Goal: Information Seeking & Learning: Learn about a topic

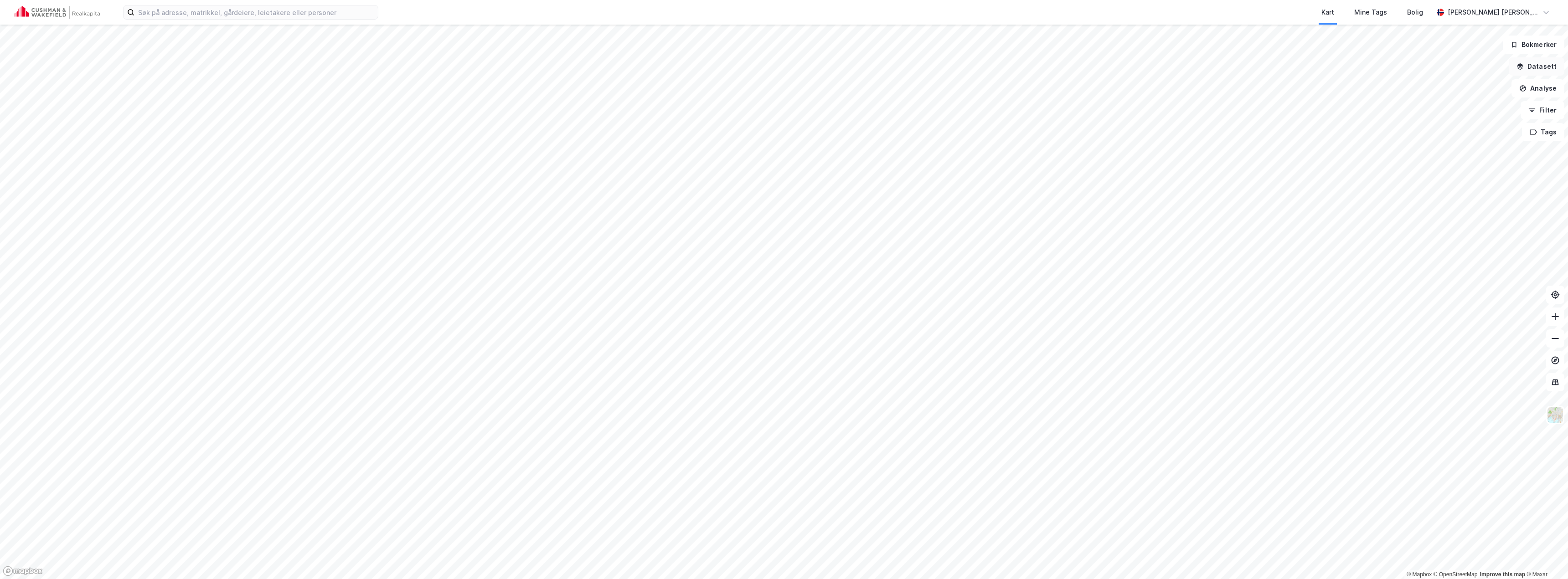
click at [1546, 68] on button "Datasett" at bounding box center [1536, 66] width 55 height 18
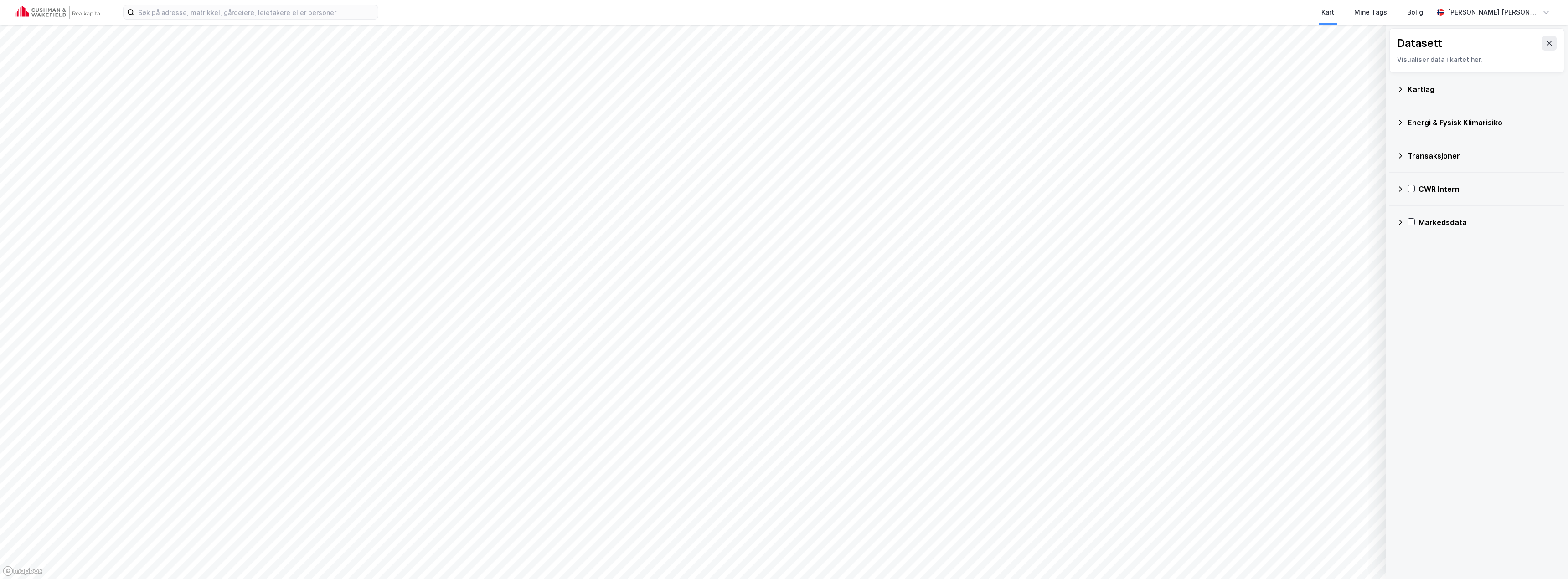
click at [1402, 188] on icon at bounding box center [1400, 189] width 7 height 7
click at [1410, 232] on icon at bounding box center [1412, 233] width 7 height 7
click at [1423, 254] on icon at bounding box center [1424, 254] width 6 height 6
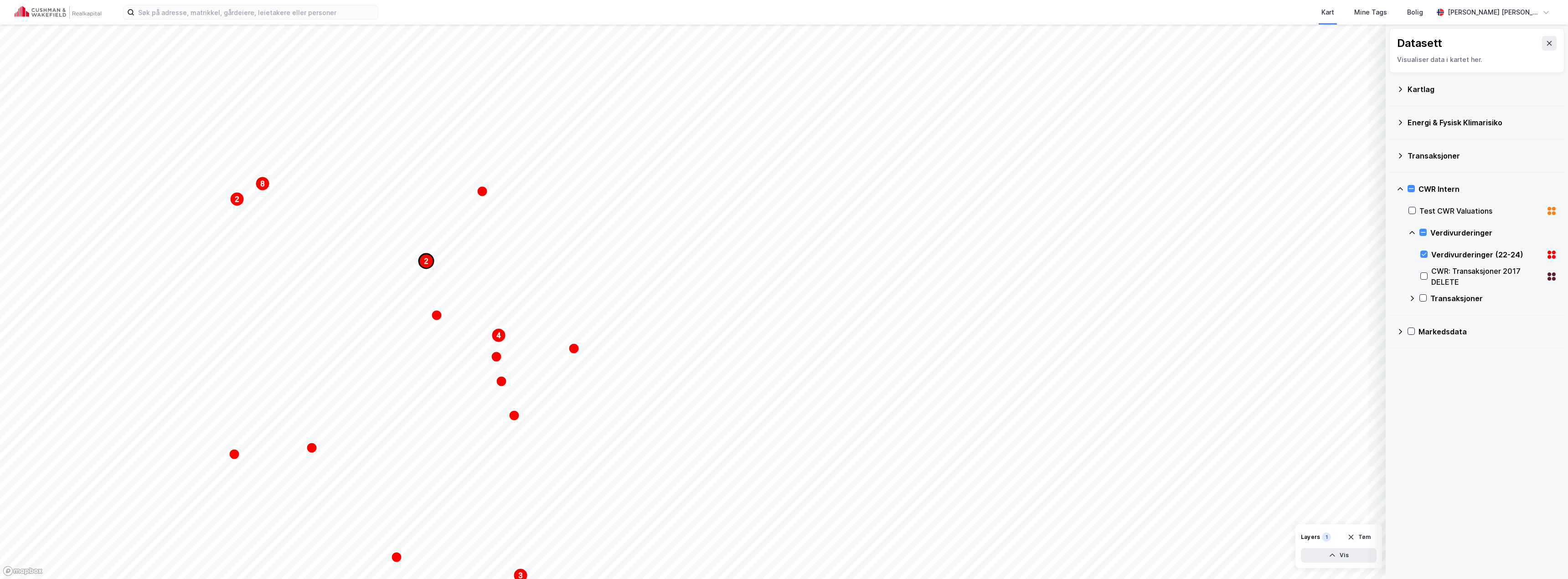
click at [424, 262] on text "2" at bounding box center [426, 261] width 4 height 8
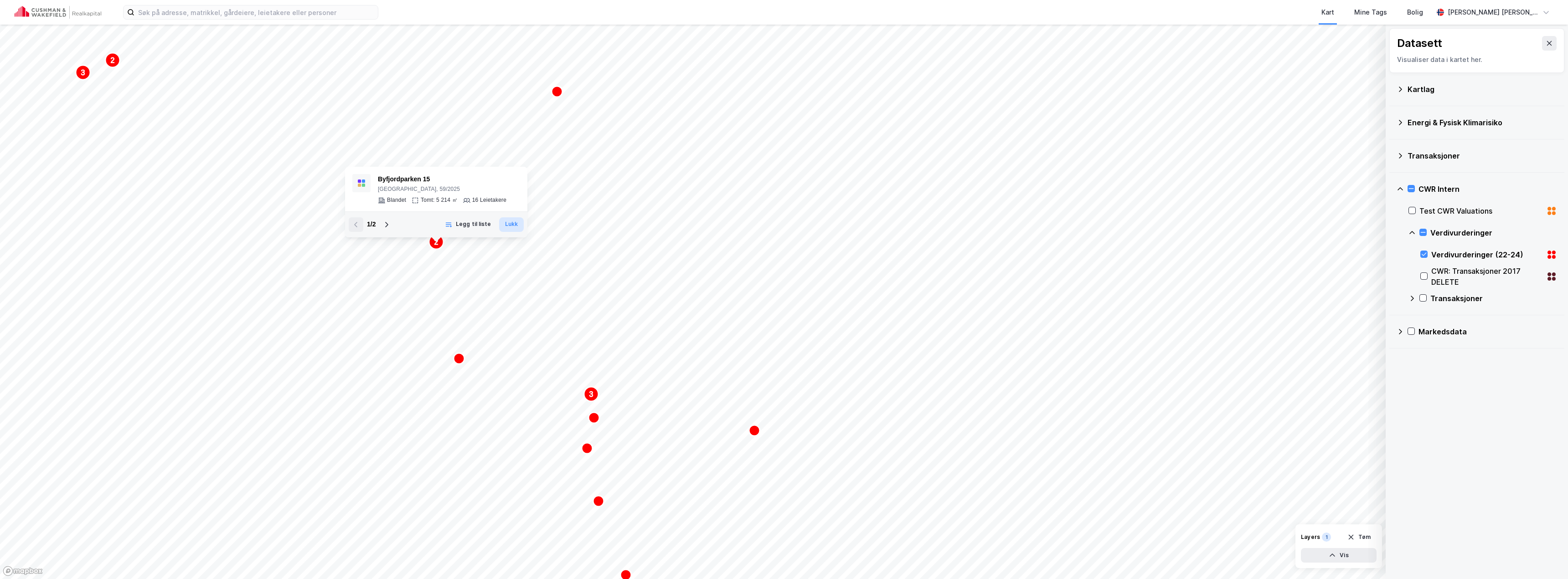
click at [513, 226] on button "Lukk" at bounding box center [511, 224] width 24 height 15
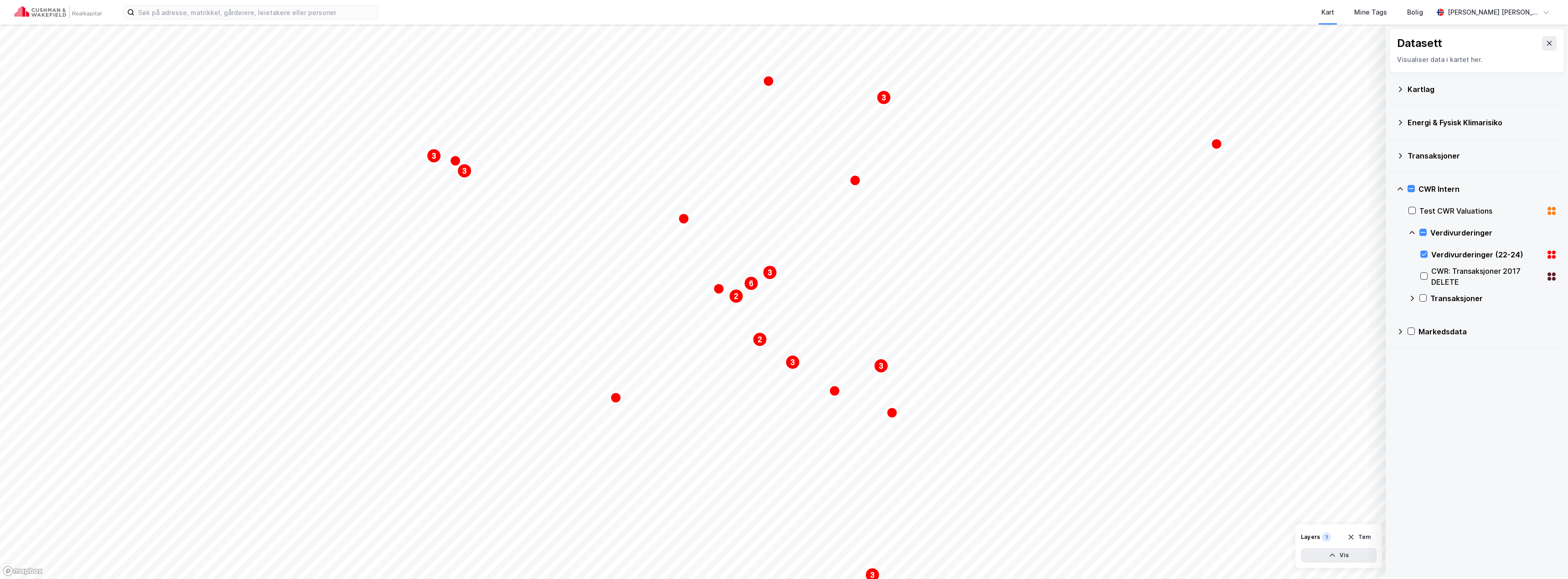
click at [1432, 91] on div "Kartlag" at bounding box center [1482, 89] width 150 height 11
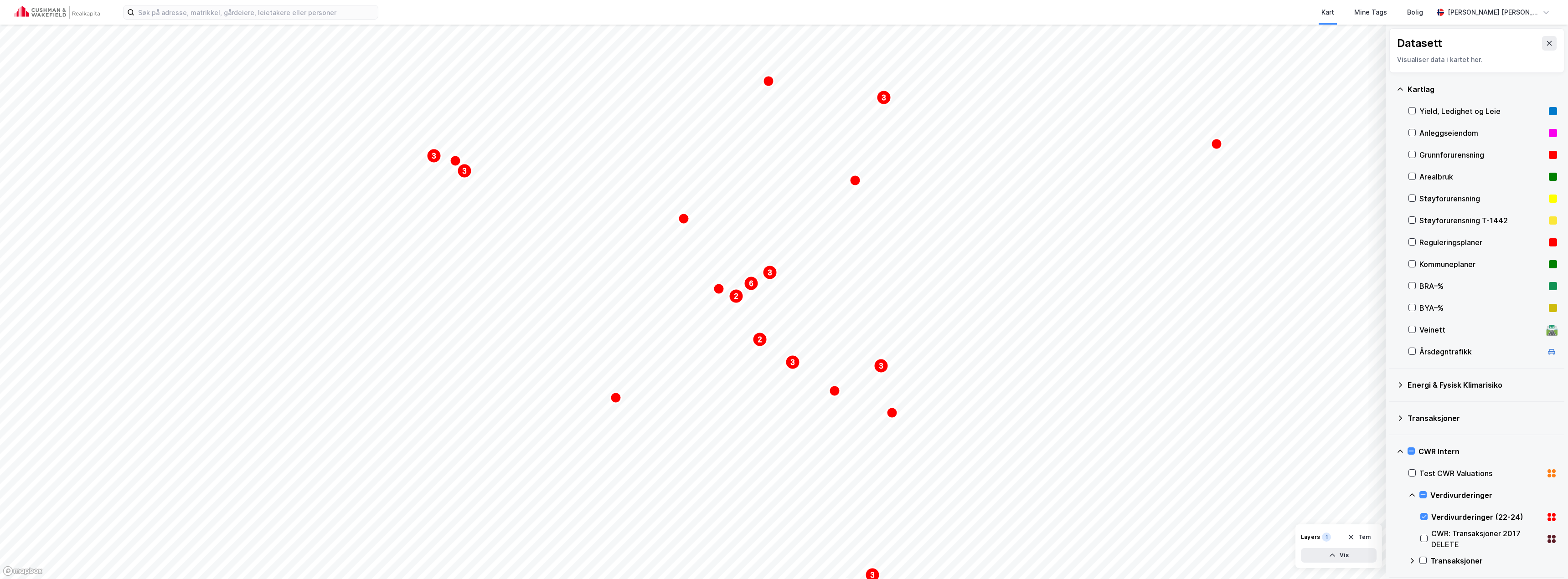
click at [1432, 91] on div "Kartlag" at bounding box center [1482, 89] width 150 height 11
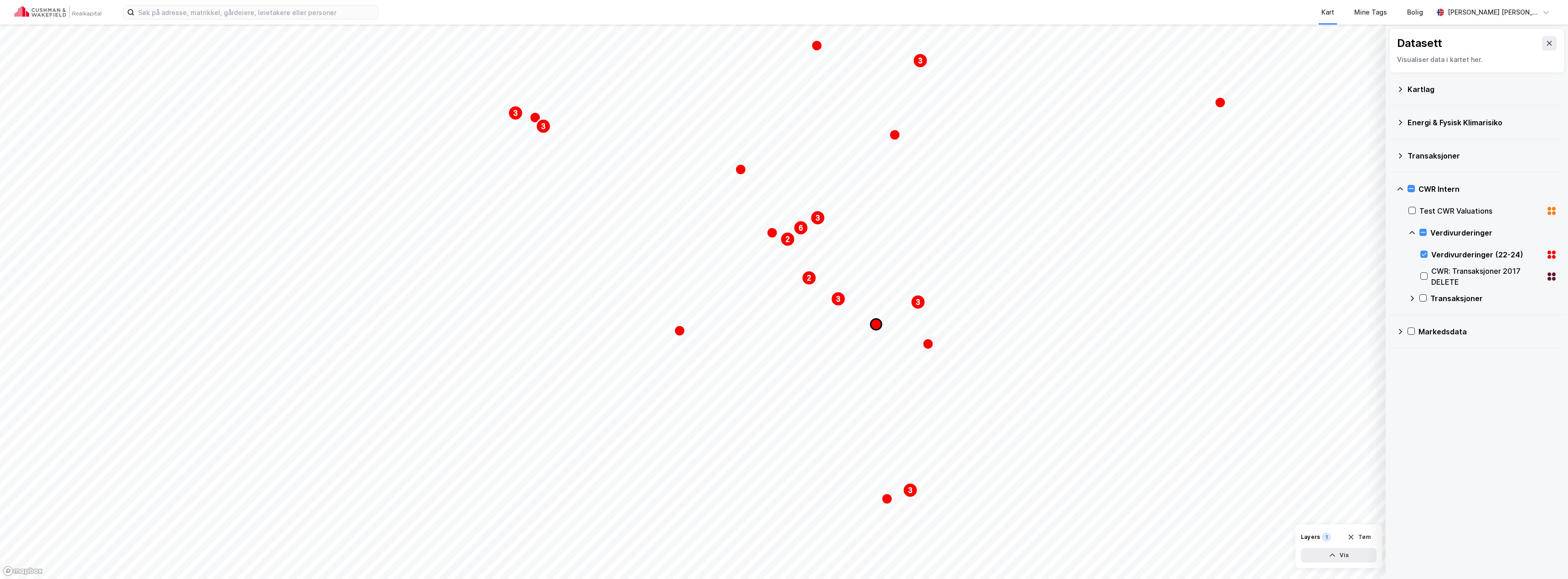
click at [877, 325] on icon "Map marker" at bounding box center [876, 324] width 11 height 11
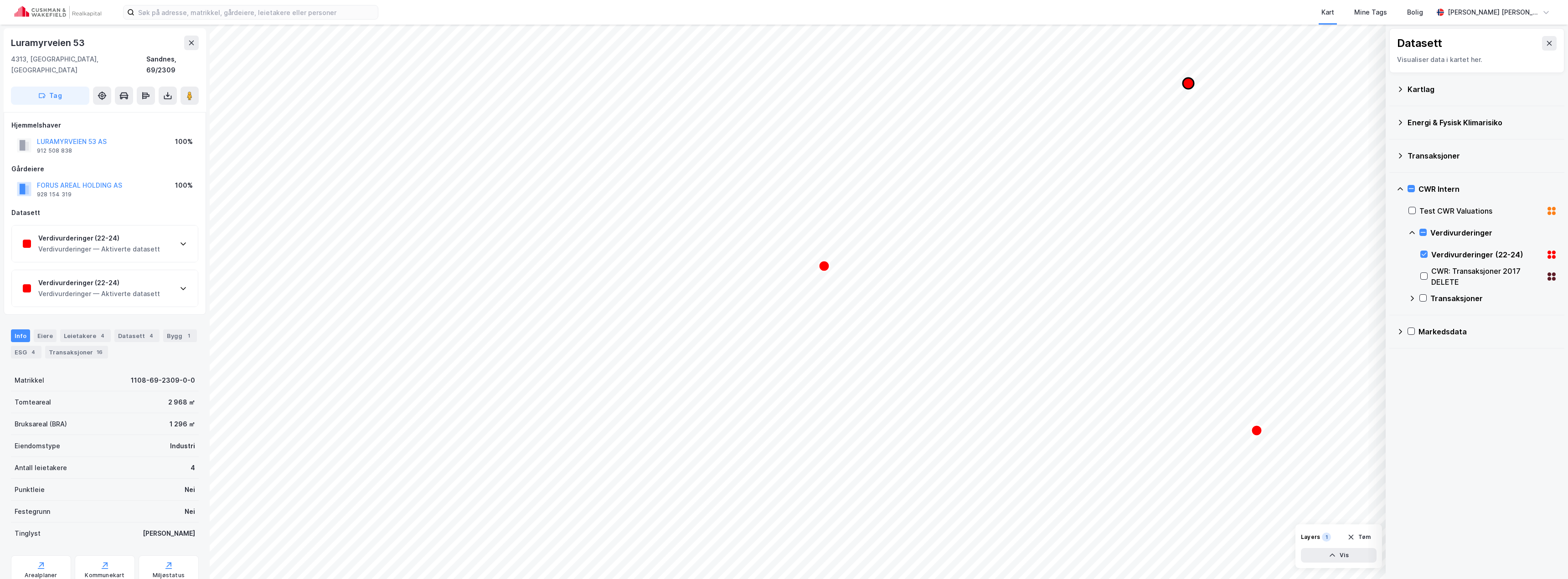
click at [1184, 83] on icon "Map marker" at bounding box center [1188, 83] width 11 height 11
click at [1004, 282] on icon "Map marker" at bounding box center [1001, 284] width 11 height 11
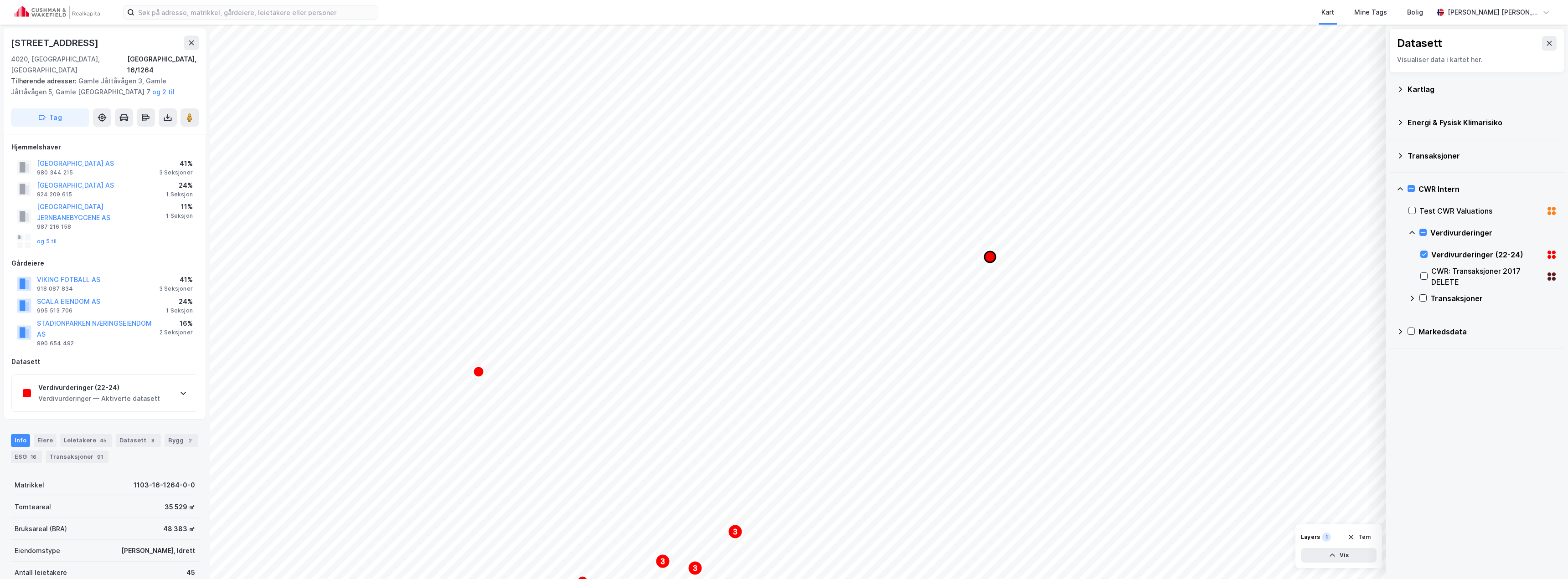
click at [989, 258] on icon "Map marker" at bounding box center [990, 257] width 11 height 11
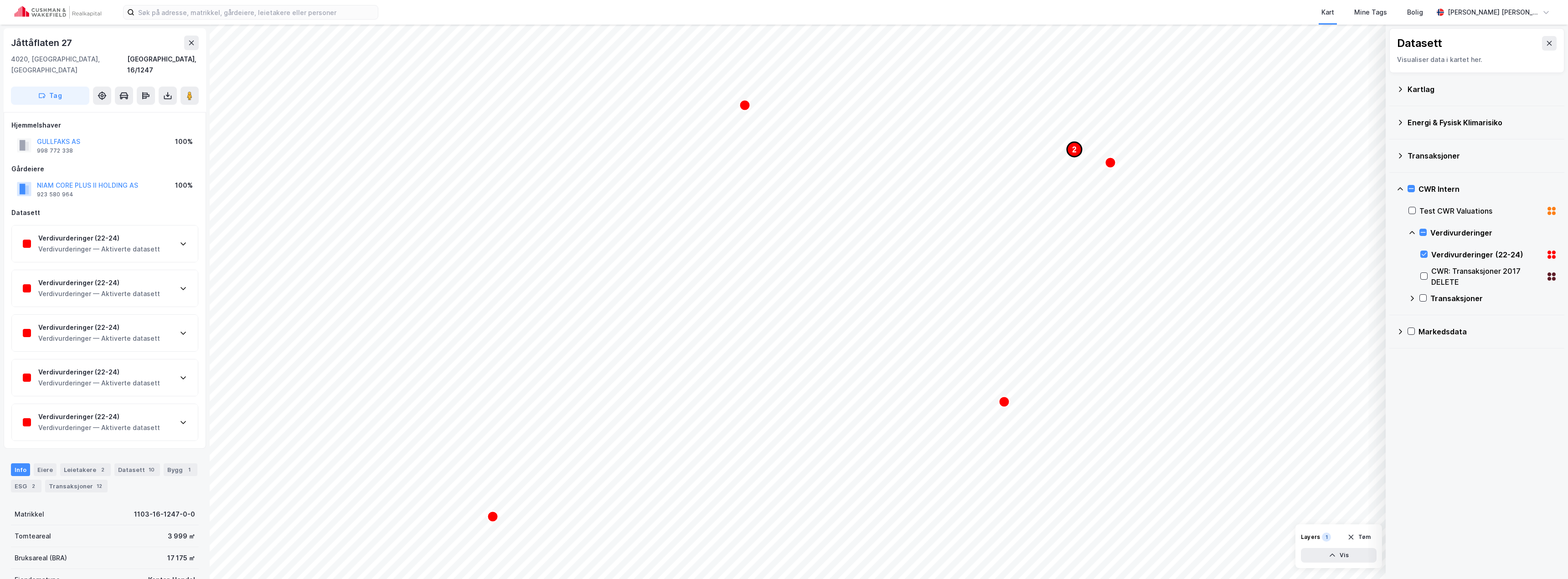
click at [1072, 153] on icon "Map marker" at bounding box center [1074, 150] width 15 height 15
click at [930, 319] on icon "Map marker" at bounding box center [931, 317] width 11 height 11
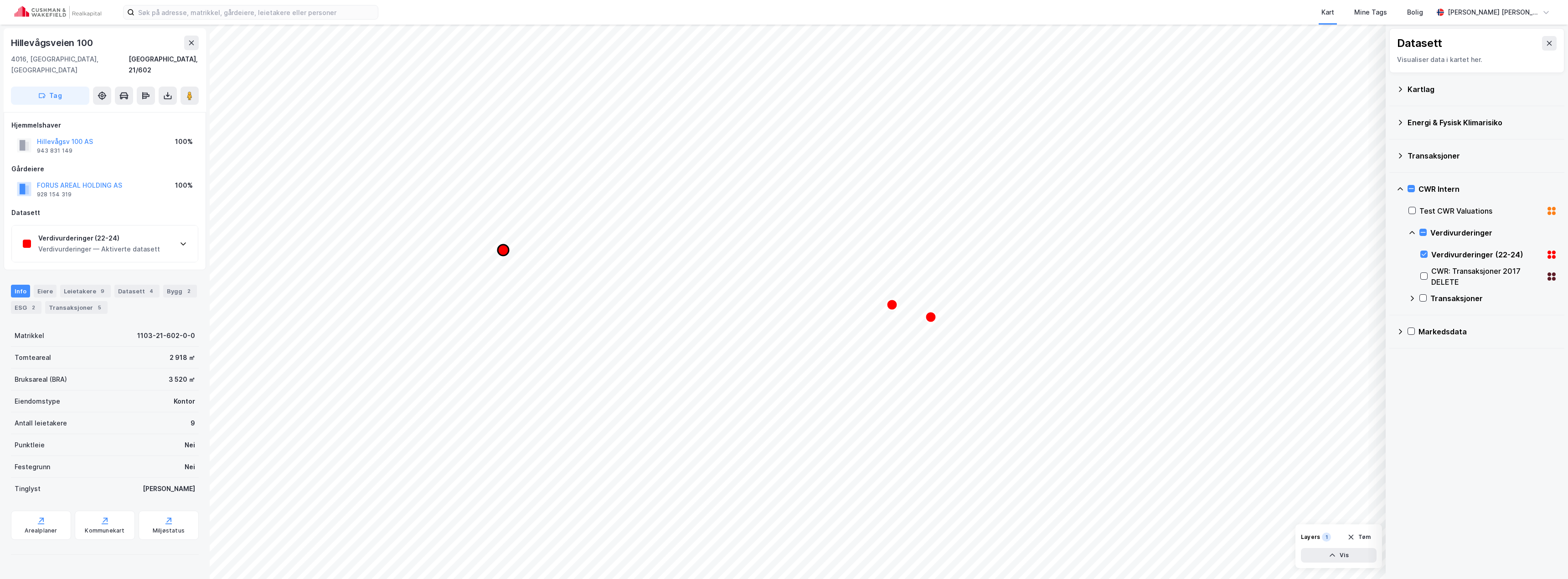
click at [503, 252] on icon "Map marker" at bounding box center [503, 250] width 11 height 11
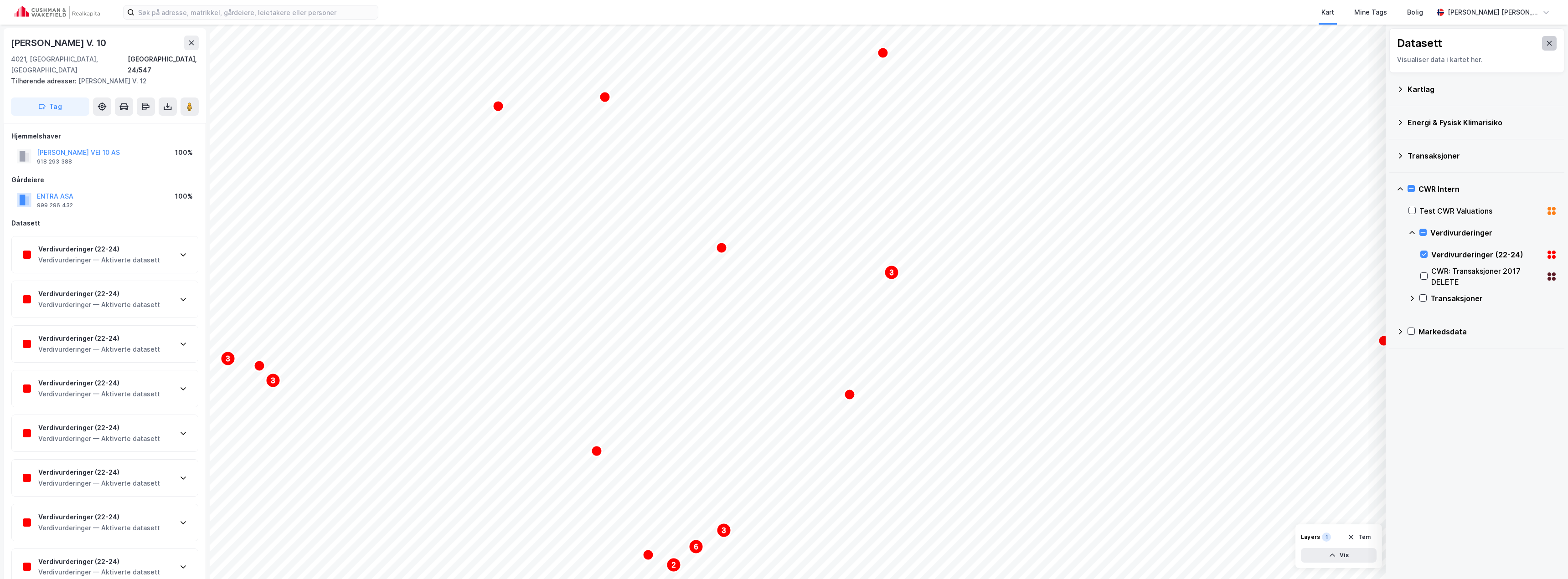
click at [1545, 46] on icon at bounding box center [1549, 43] width 7 height 7
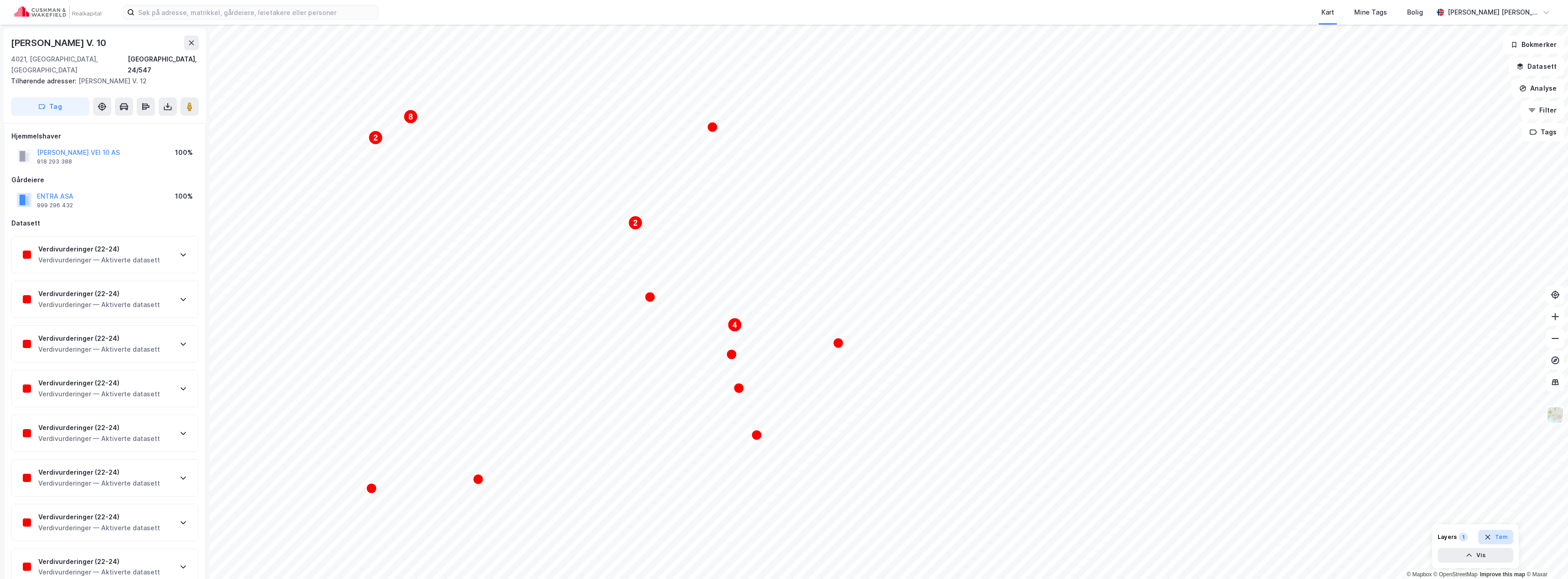
click at [1500, 537] on button "Tøm" at bounding box center [1496, 537] width 35 height 15
